Goal: Information Seeking & Learning: Learn about a topic

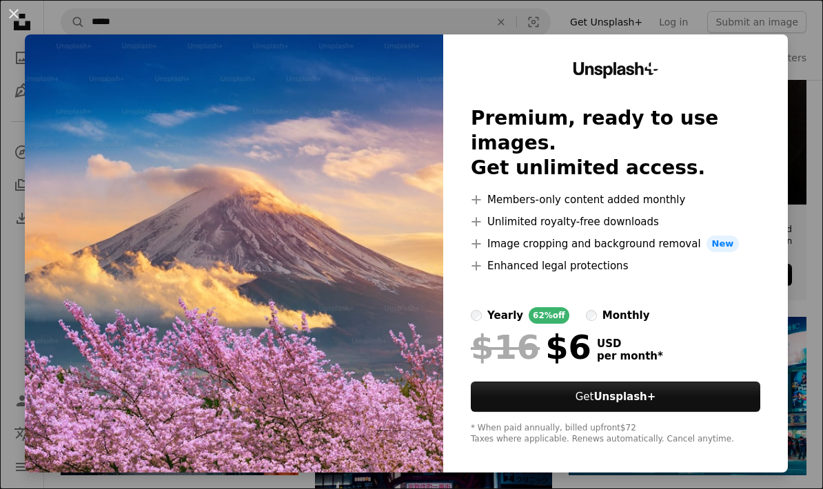
click at [792, 33] on div "An X shape Unsplash+ Premium, ready to use images. Get unlimited access. A plus…" at bounding box center [411, 244] width 823 height 489
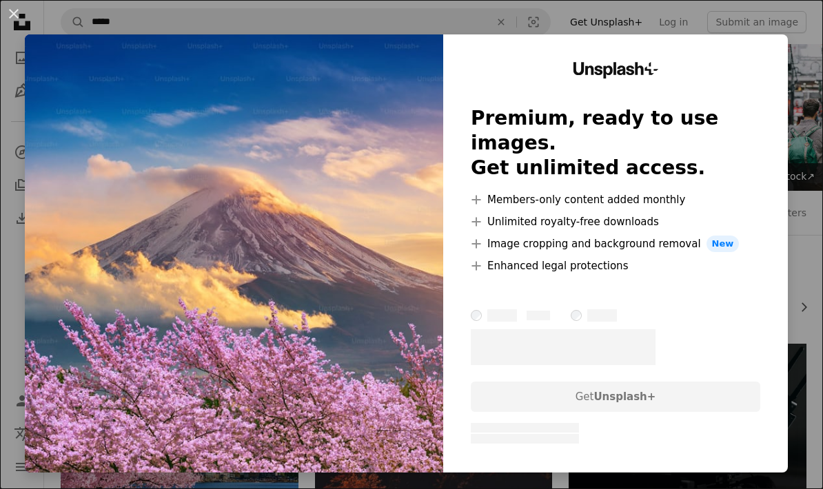
scroll to position [254, 0]
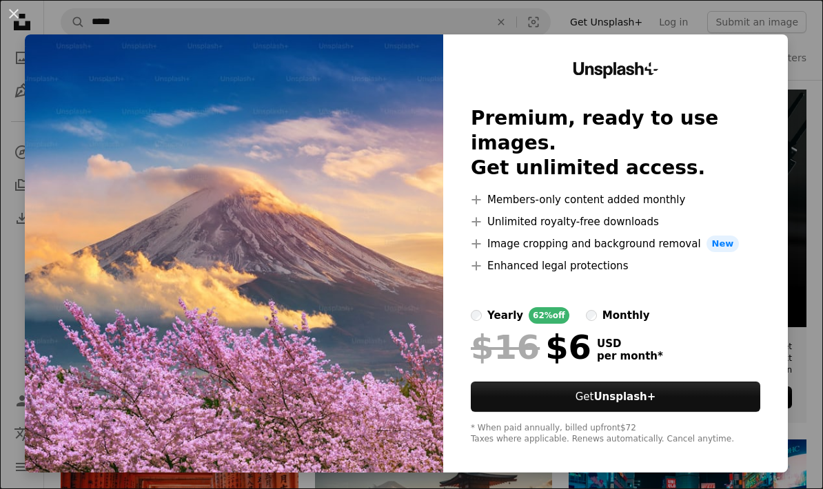
click at [816, 241] on div "An X shape Unsplash+ Premium, ready to use images. Get unlimited access. A plus…" at bounding box center [411, 244] width 823 height 489
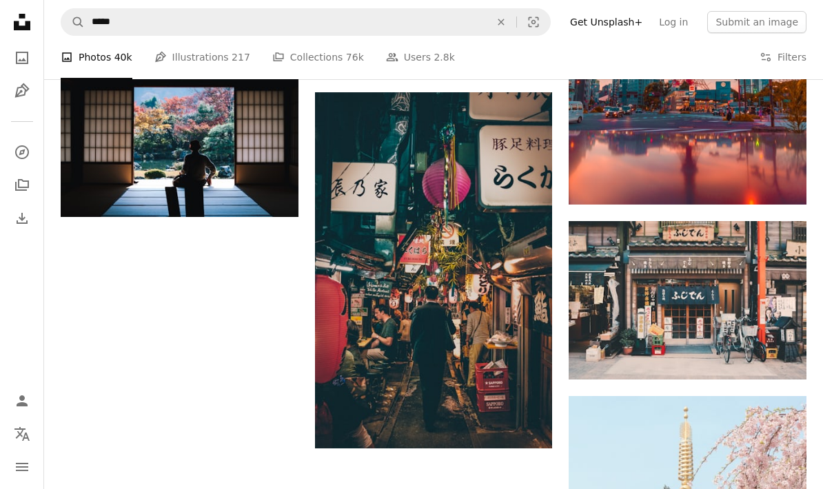
scroll to position [1471, 0]
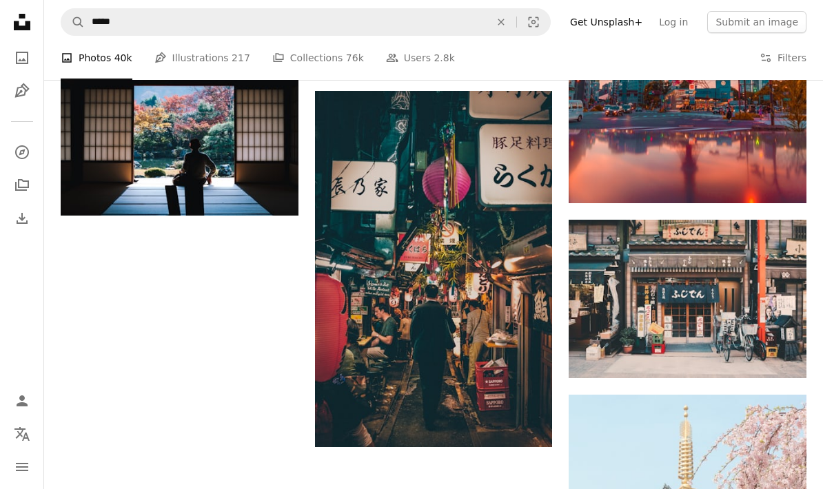
click at [196, 139] on img at bounding box center [180, 136] width 238 height 158
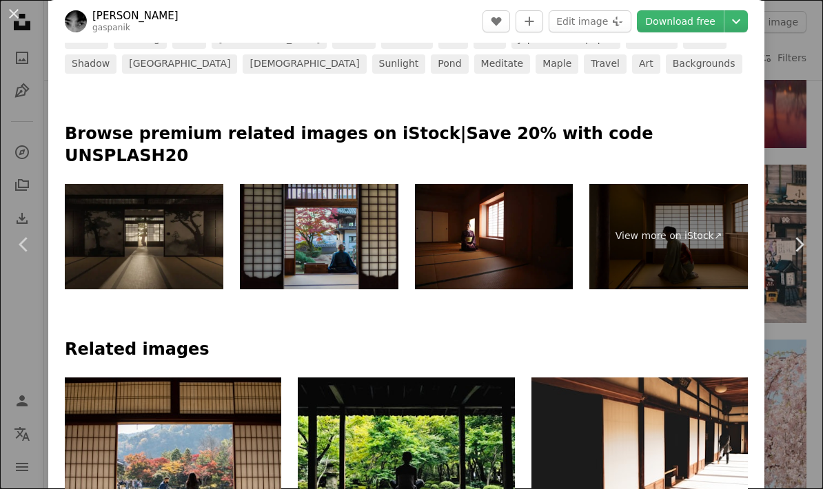
scroll to position [604, 0]
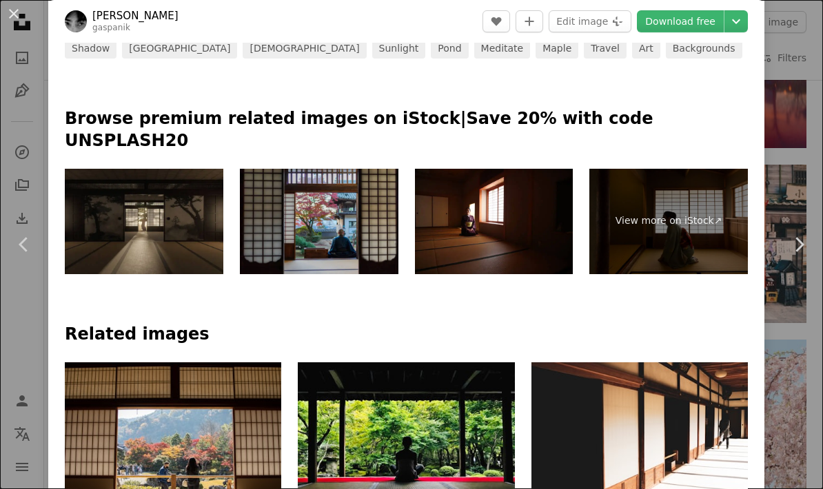
click at [806, 207] on link "Chevron right" at bounding box center [799, 245] width 48 height 132
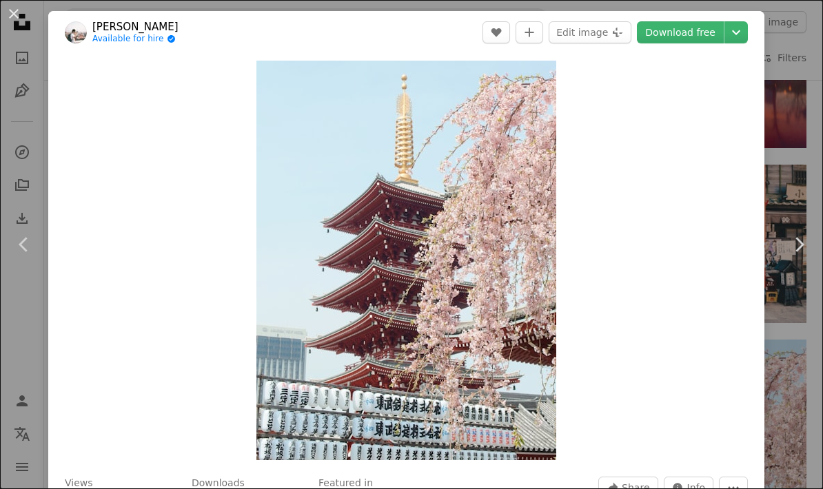
click at [22, 6] on button "An X shape" at bounding box center [14, 14] width 17 height 17
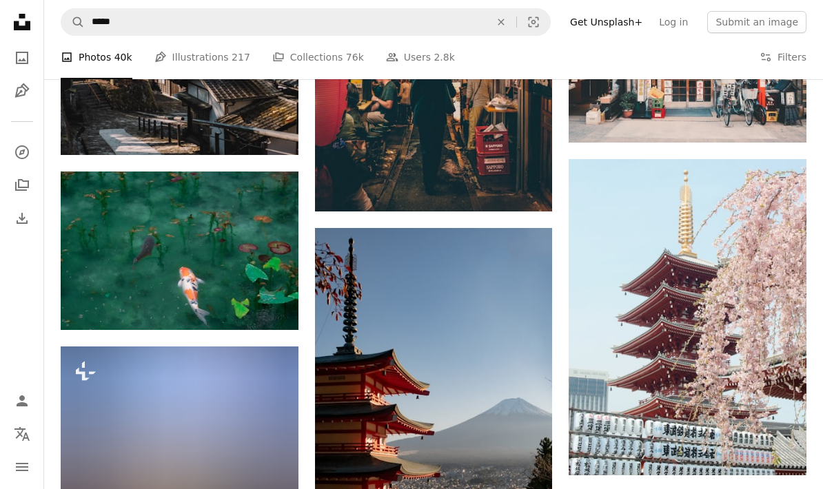
scroll to position [1800, 0]
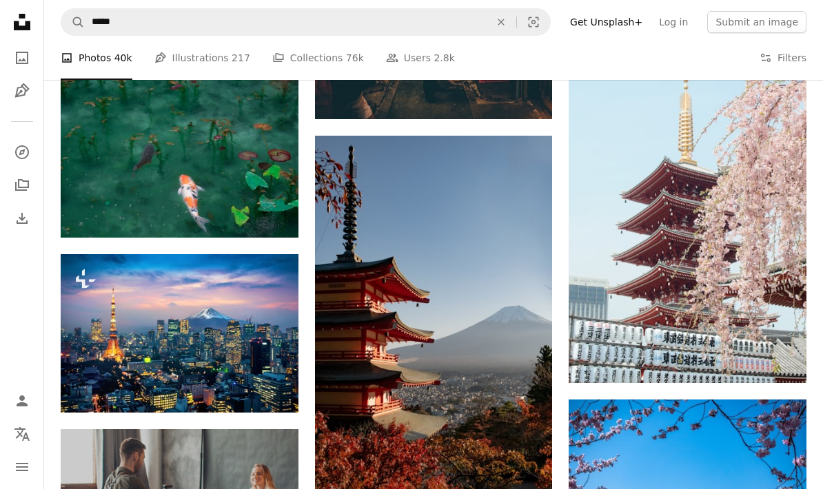
click at [516, 405] on img at bounding box center [434, 347] width 238 height 423
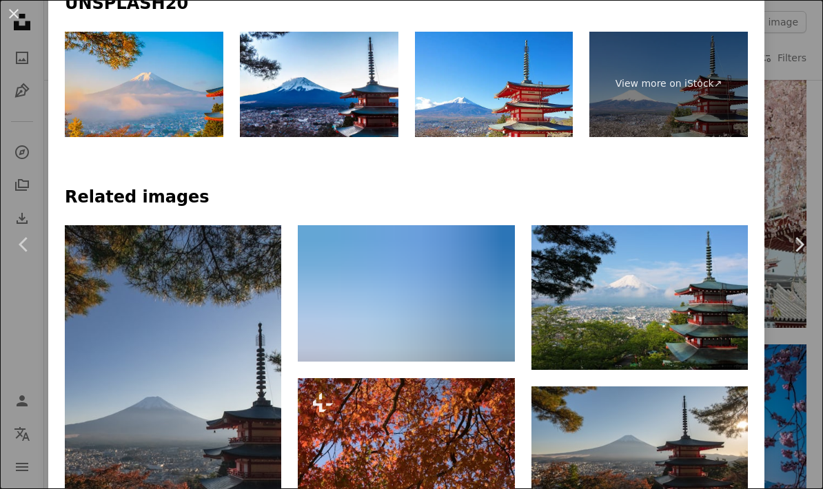
scroll to position [752, 0]
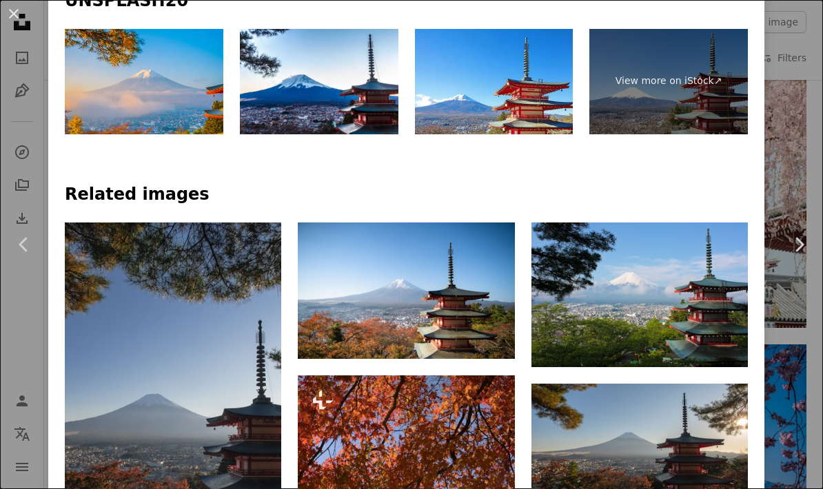
click at [159, 61] on img at bounding box center [144, 81] width 159 height 105
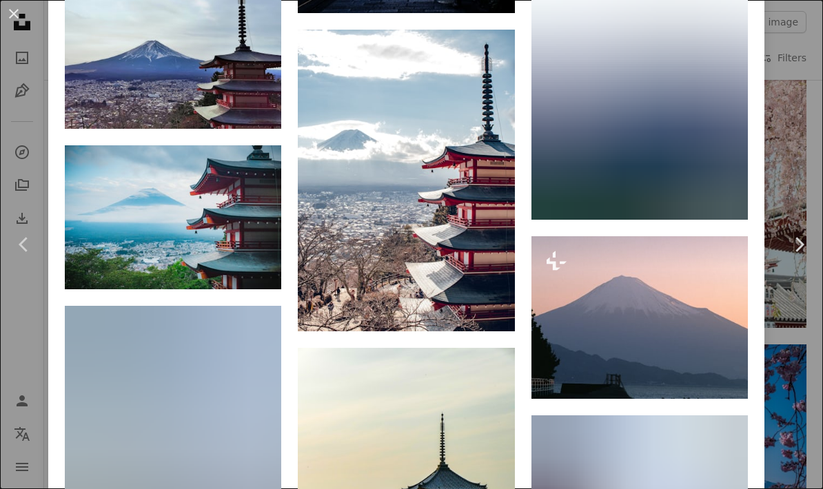
scroll to position [4026, 0]
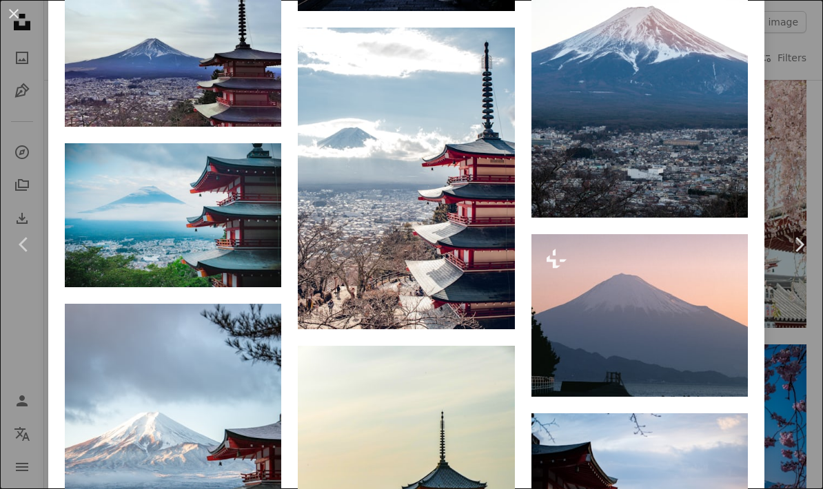
click at [799, 134] on div "An X shape Chevron left Chevron right Svetlana Gumerova bananablackcat A heart …" at bounding box center [411, 244] width 823 height 489
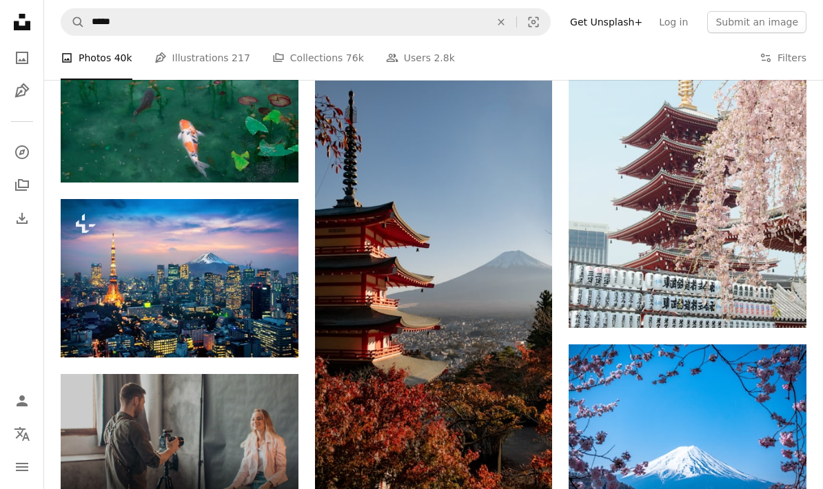
click at [799, 134] on img at bounding box center [688, 170] width 238 height 316
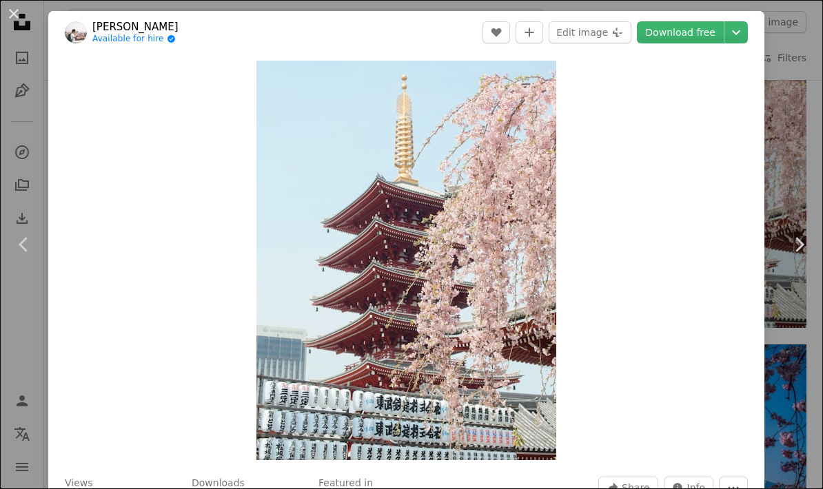
click at [776, 183] on link "Chevron right" at bounding box center [799, 245] width 48 height 132
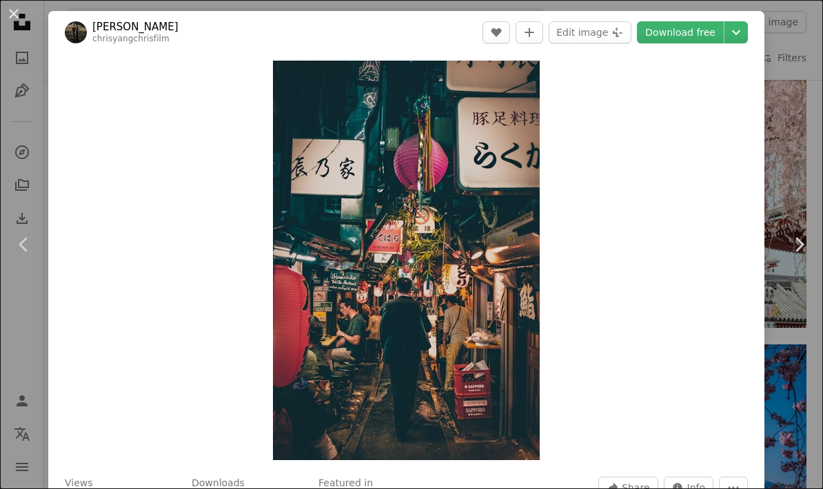
click at [22, 17] on button "An X shape" at bounding box center [14, 14] width 17 height 17
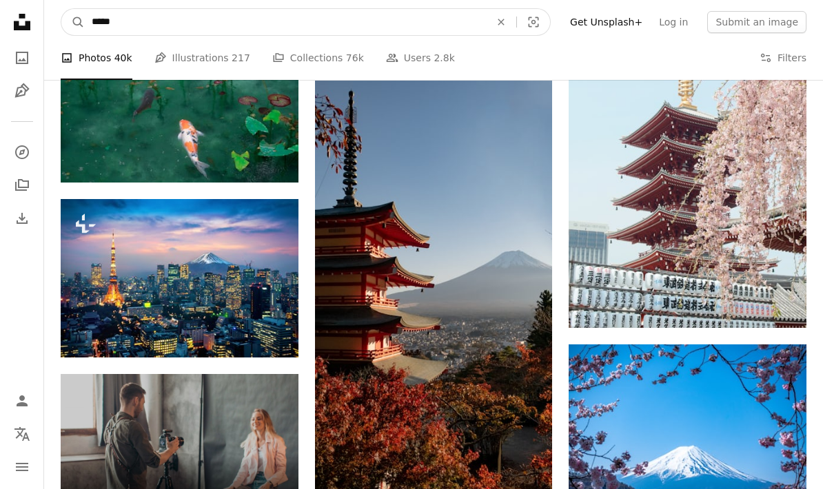
click at [101, 16] on input "*****" at bounding box center [285, 22] width 401 height 26
type input "*"
type input "*******"
click at [73, 22] on button "A magnifying glass" at bounding box center [72, 22] width 23 height 26
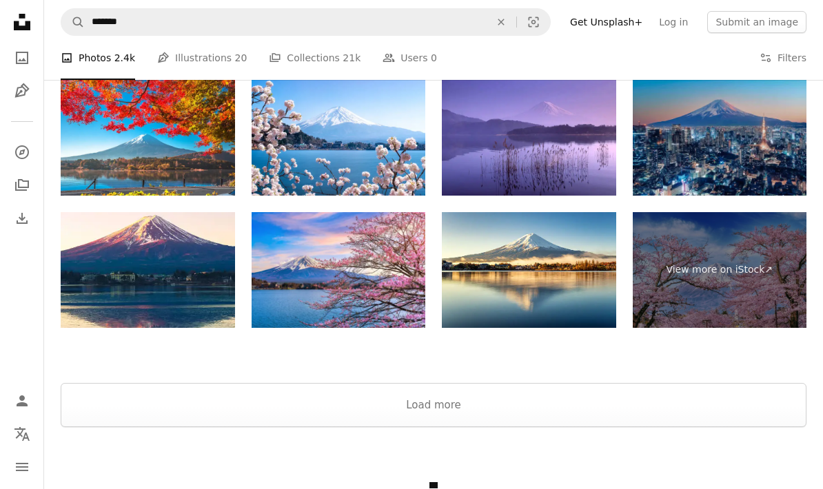
scroll to position [2122, 0]
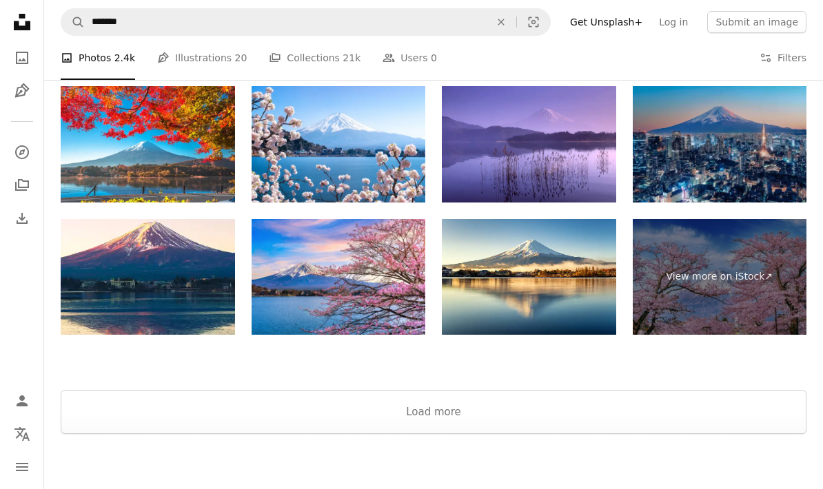
click at [571, 294] on img at bounding box center [529, 277] width 174 height 116
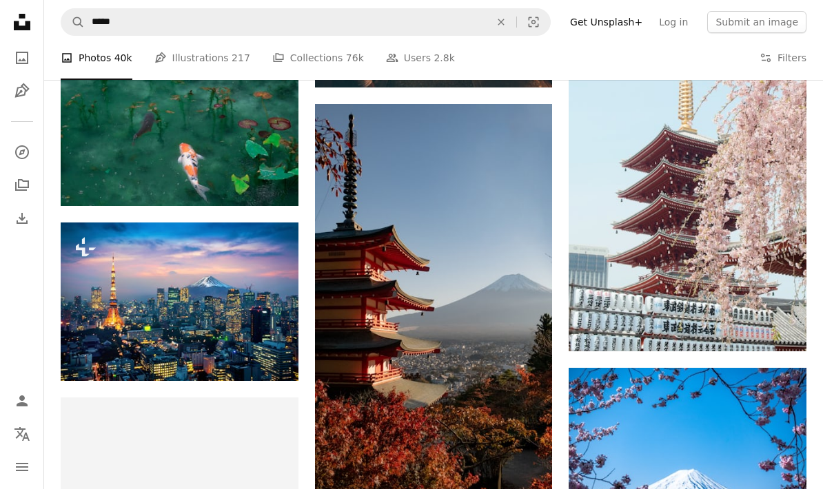
scroll to position [1822, 0]
